Goal: Check status: Check status

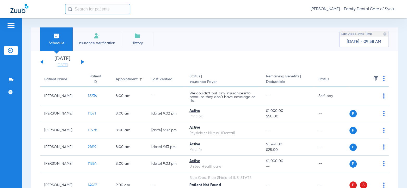
click at [83, 61] on button at bounding box center [82, 62] width 3 height 4
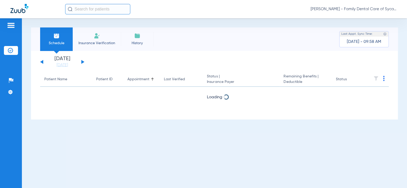
click at [83, 61] on button at bounding box center [82, 62] width 3 height 4
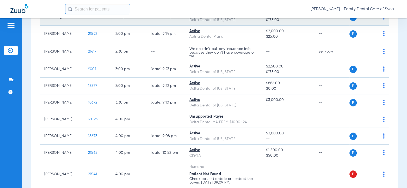
scroll to position [443, 0]
